Goal: Information Seeking & Learning: Compare options

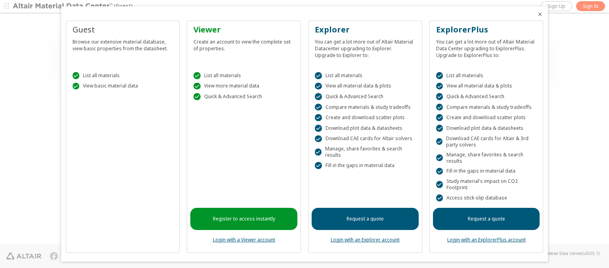
click at [537, 14] on icon "Close" at bounding box center [540, 14] width 6 height 6
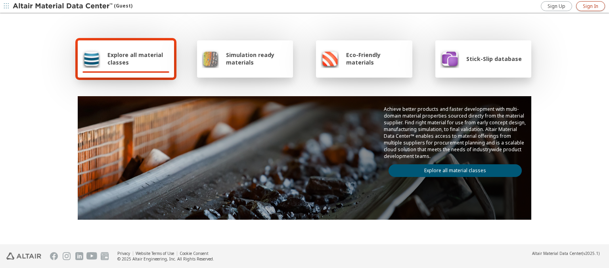
click at [590, 6] on span "Sign In" at bounding box center [590, 6] width 15 height 6
click at [63, 6] on img at bounding box center [63, 6] width 101 height 8
click at [135, 59] on span "Explore all material classes" at bounding box center [138, 58] width 62 height 15
click at [452, 169] on link "Explore all material classes" at bounding box center [455, 171] width 133 height 13
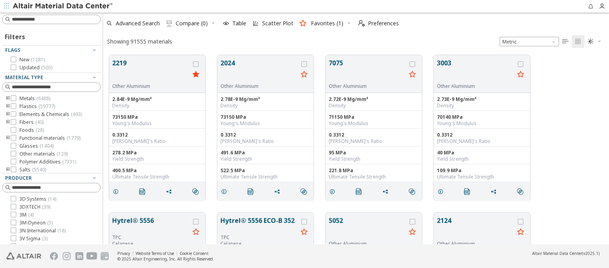
scroll to position [189, 500]
click at [197, 64] on icon "grid" at bounding box center [196, 64] width 6 height 6
click at [305, 64] on icon "grid" at bounding box center [304, 64] width 6 height 6
click at [192, 23] on span "Compare (2)" at bounding box center [192, 24] width 32 height 6
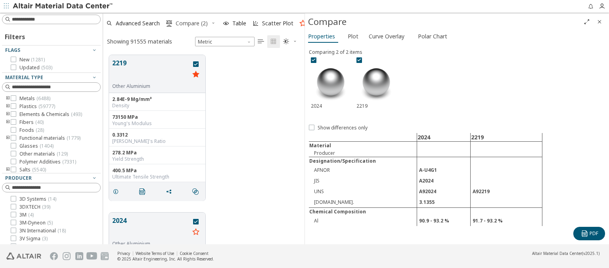
scroll to position [189, 195]
click at [386, 36] on span "Curve Overlay" at bounding box center [387, 36] width 36 height 13
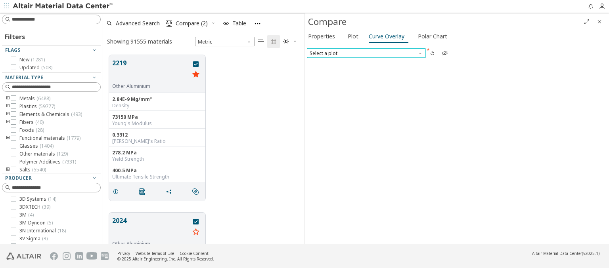
click at [366, 53] on span "Select a plot" at bounding box center [366, 53] width 119 height 10
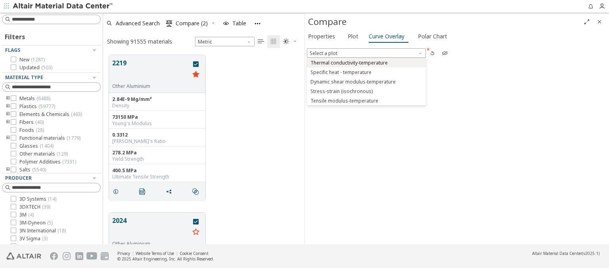
click at [366, 62] on span "Thermal conductivity-temperature" at bounding box center [348, 63] width 77 height 6
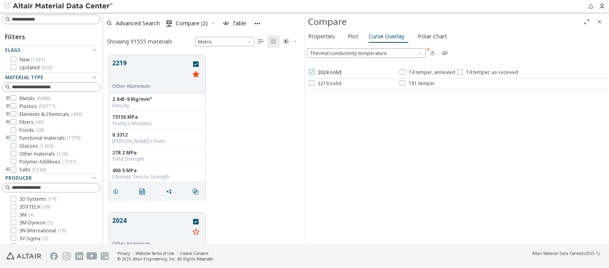
click at [324, 73] on span "2024 solid" at bounding box center [330, 72] width 24 height 6
click at [427, 73] on span "T4 temper, annealed" at bounding box center [431, 72] width 47 height 6
click at [486, 73] on span "T4 temper, as-received" at bounding box center [492, 72] width 52 height 6
click at [324, 83] on span "2219 solid" at bounding box center [330, 83] width 24 height 6
click at [417, 83] on span "T81 temper" at bounding box center [421, 83] width 27 height 6
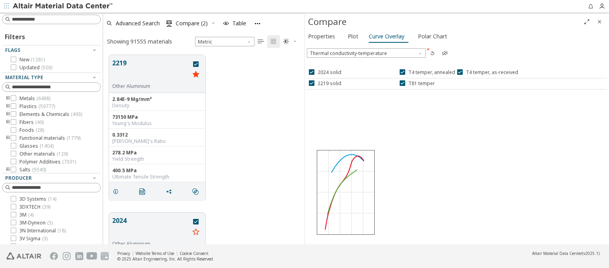
click at [587, 21] on icon "Full Screen" at bounding box center [587, 22] width 6 height 6
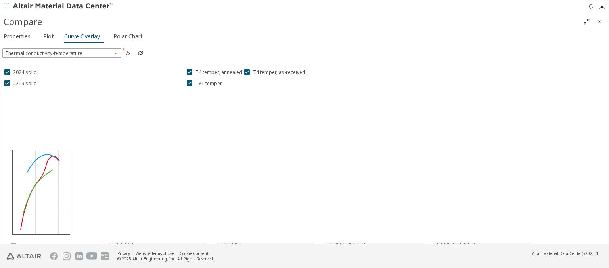
scroll to position [189, 500]
click at [587, 21] on icon "" at bounding box center [587, 22] width 6 height 6
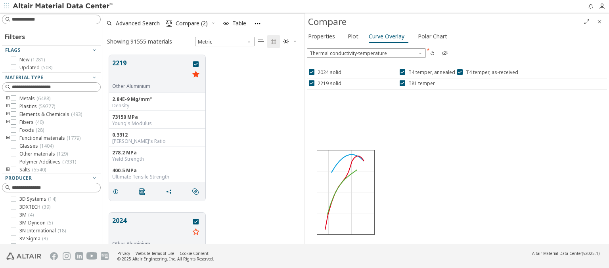
scroll to position [6, 6]
